Goal: Task Accomplishment & Management: Complete application form

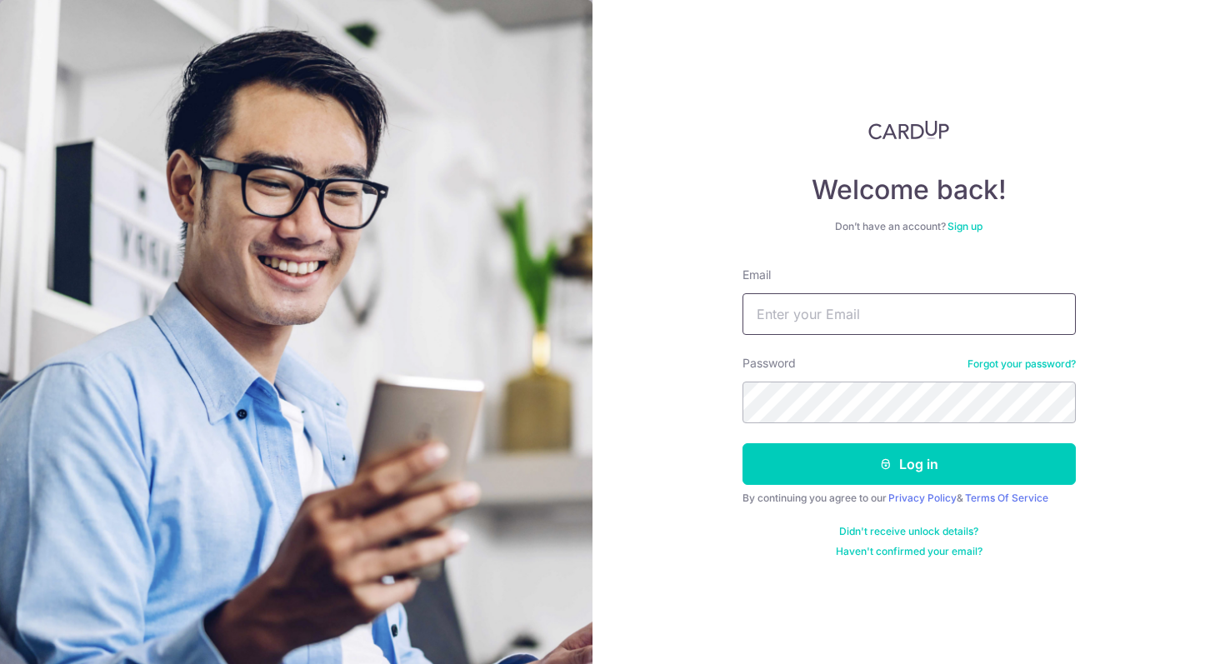
type input "[EMAIL_ADDRESS][DOMAIN_NAME]"
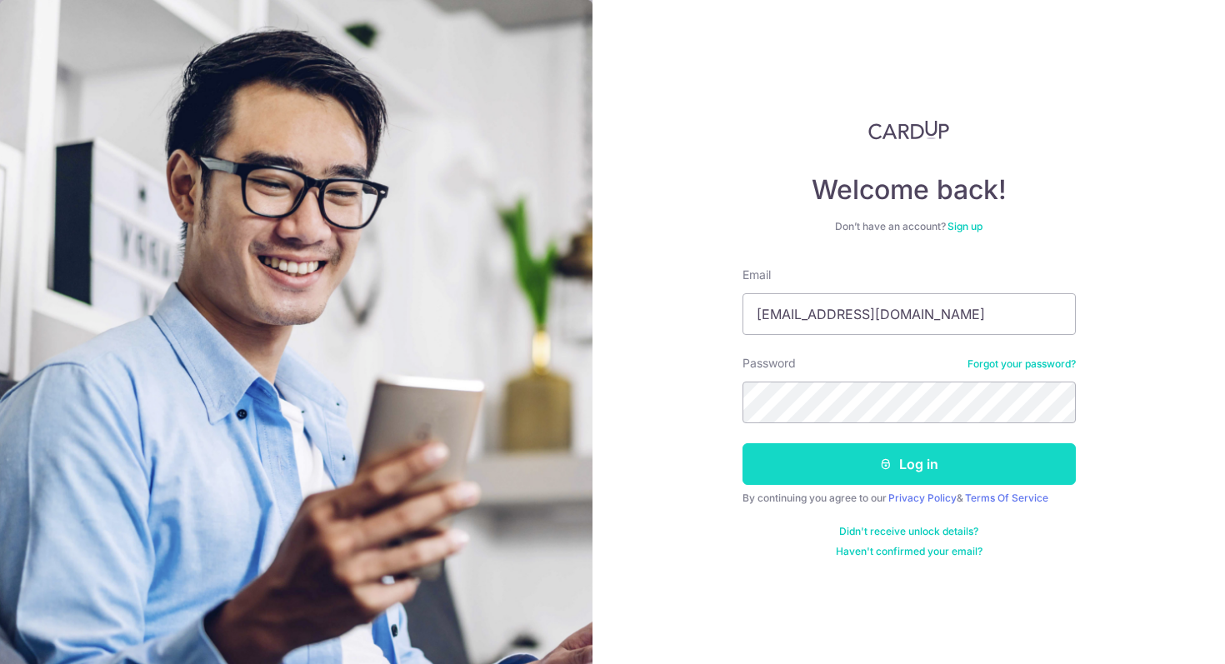
click at [806, 470] on button "Log in" at bounding box center [908, 464] width 333 height 42
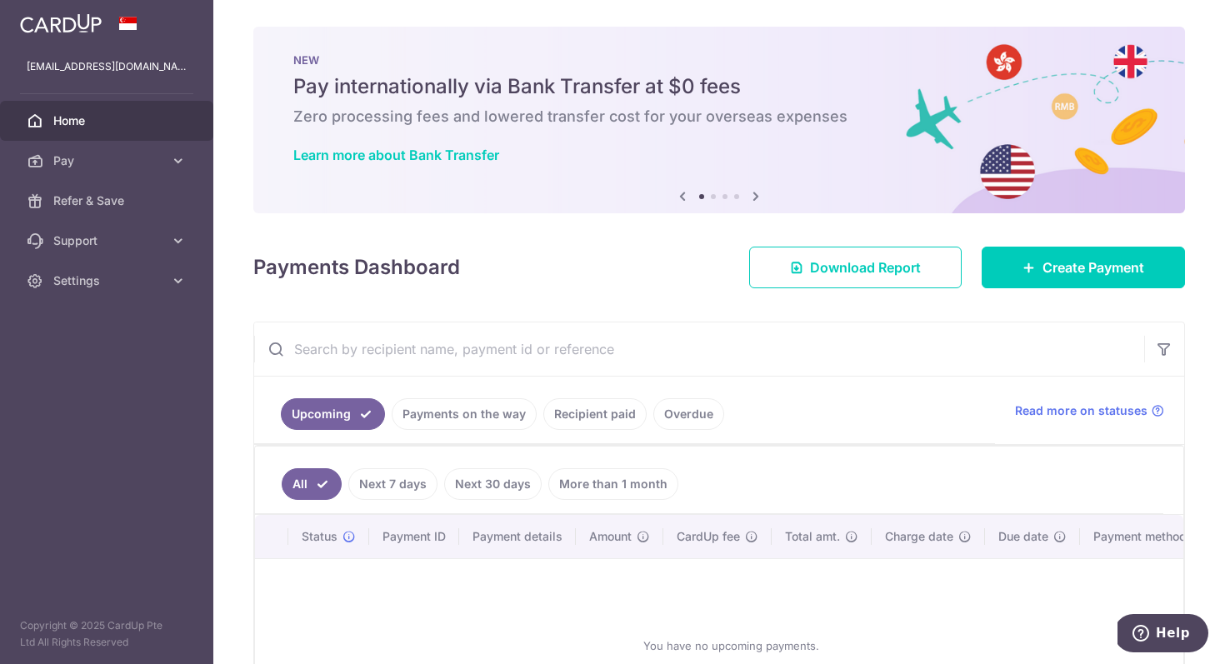
click at [583, 407] on link "Recipient paid" at bounding box center [594, 414] width 103 height 32
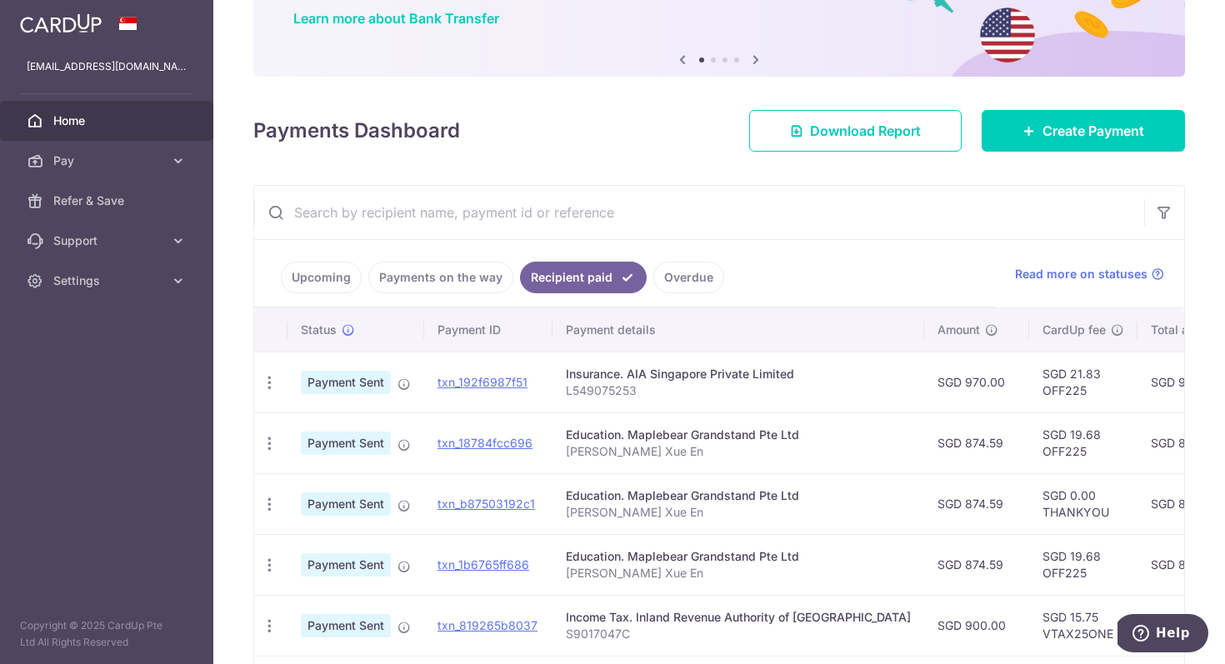
scroll to position [162, 0]
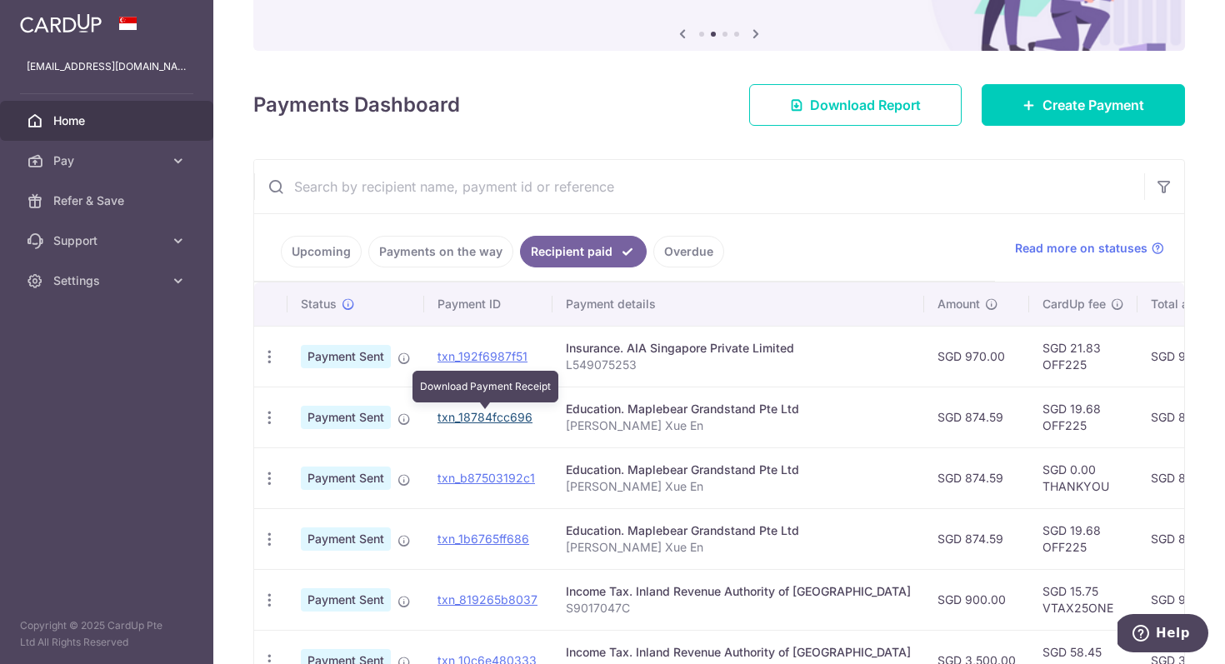
click at [457, 413] on link "txn_18784fcc696" at bounding box center [484, 417] width 95 height 14
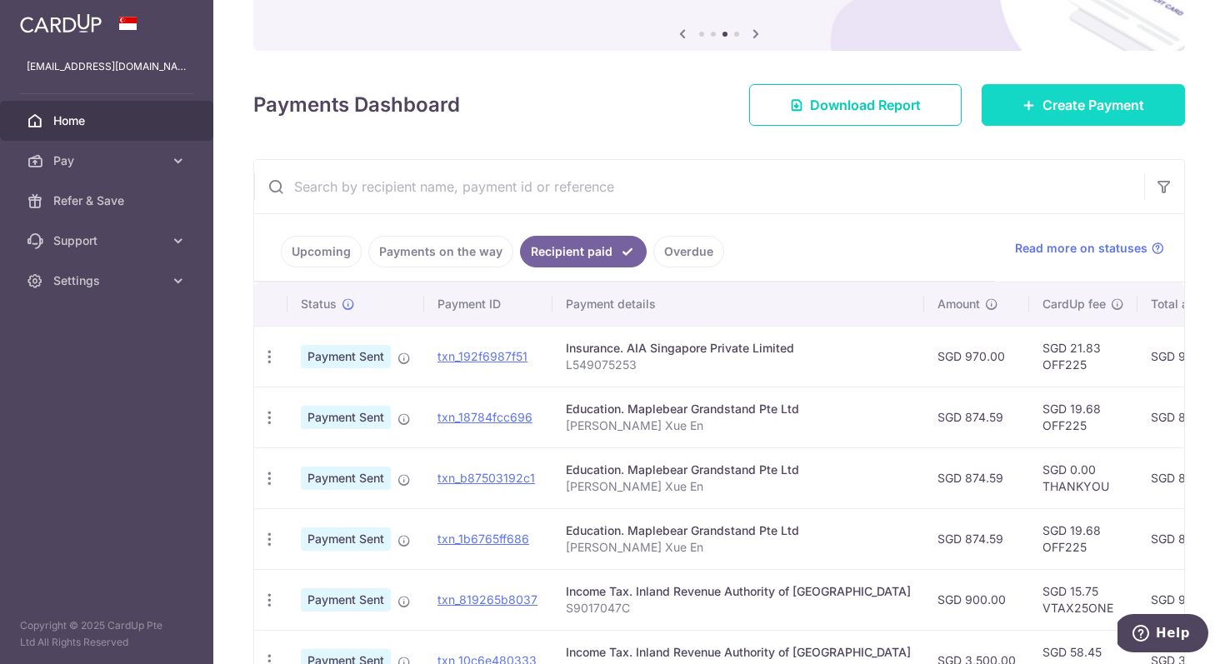
click at [1048, 103] on span "Create Payment" at bounding box center [1093, 105] width 102 height 20
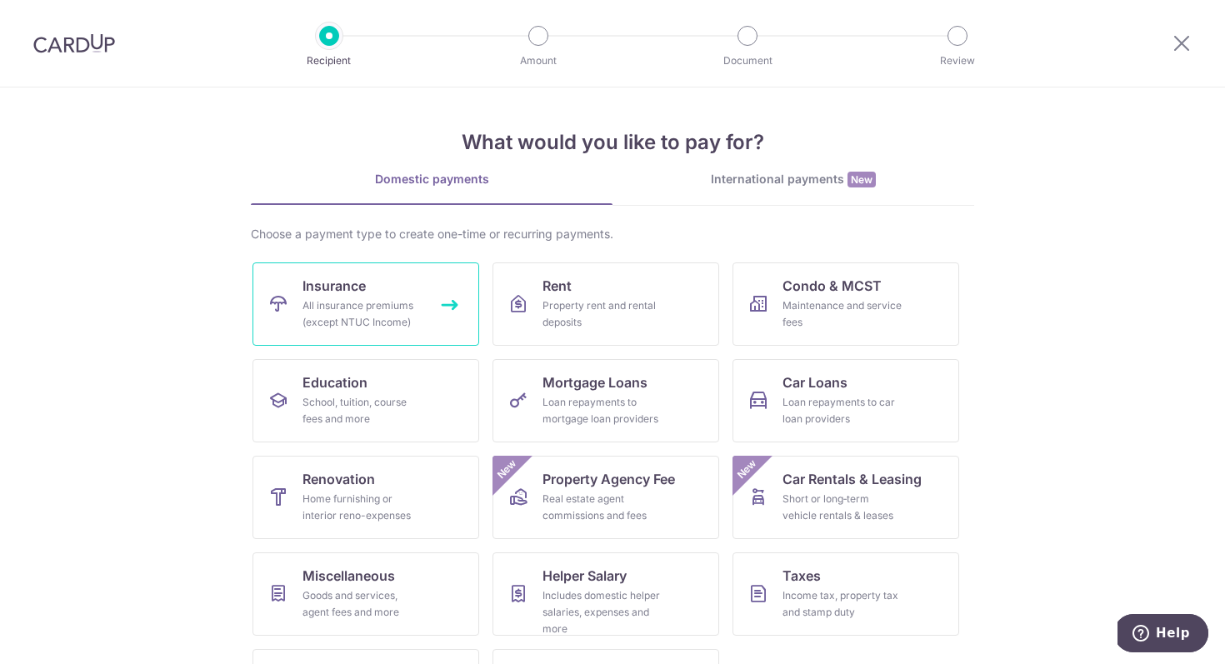
click at [387, 317] on div "All insurance premiums (except NTUC Income)" at bounding box center [362, 313] width 120 height 33
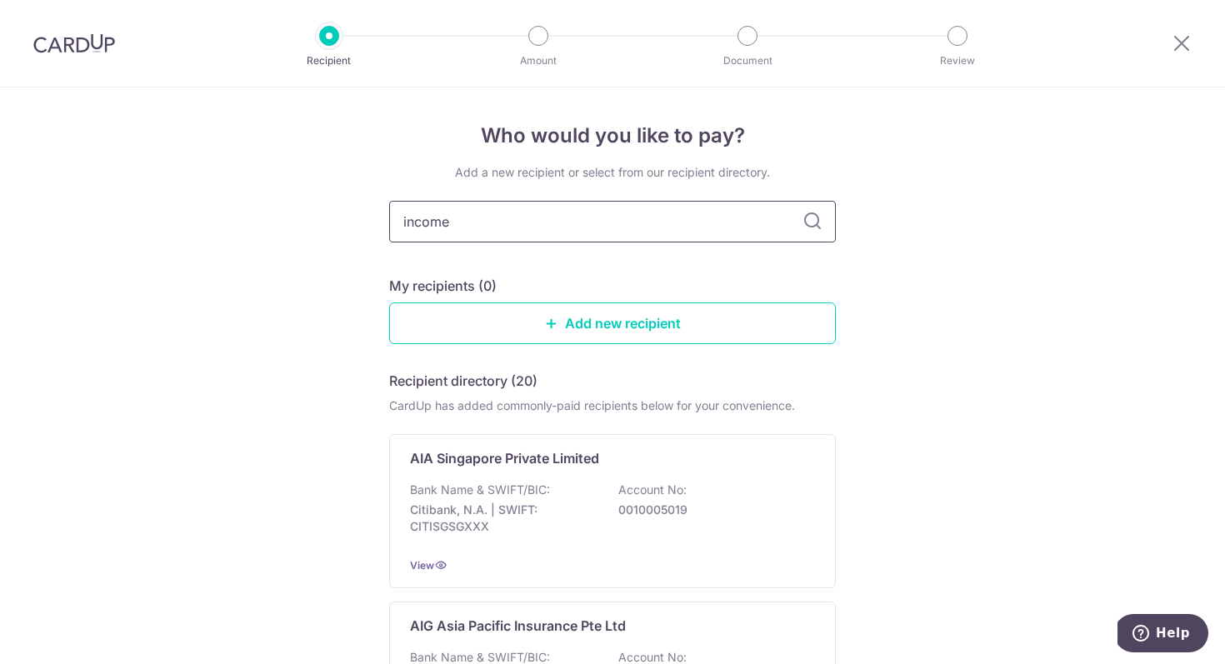
type input "income"
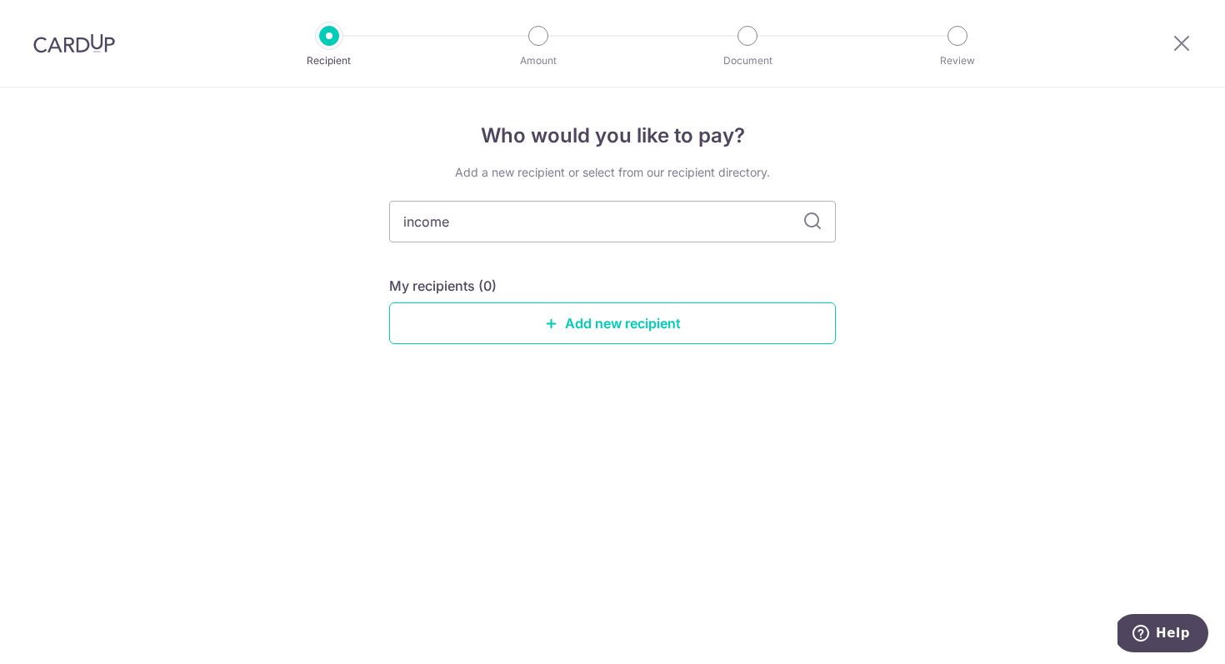
drag, startPoint x: 467, startPoint y: 217, endPoint x: 341, endPoint y: 222, distance: 125.9
click at [341, 225] on div "Who would you like to pay? Add a new recipient or select from our recipient dir…" at bounding box center [612, 375] width 1225 height 577
type input "ntuc"
